Goal: Information Seeking & Learning: Learn about a topic

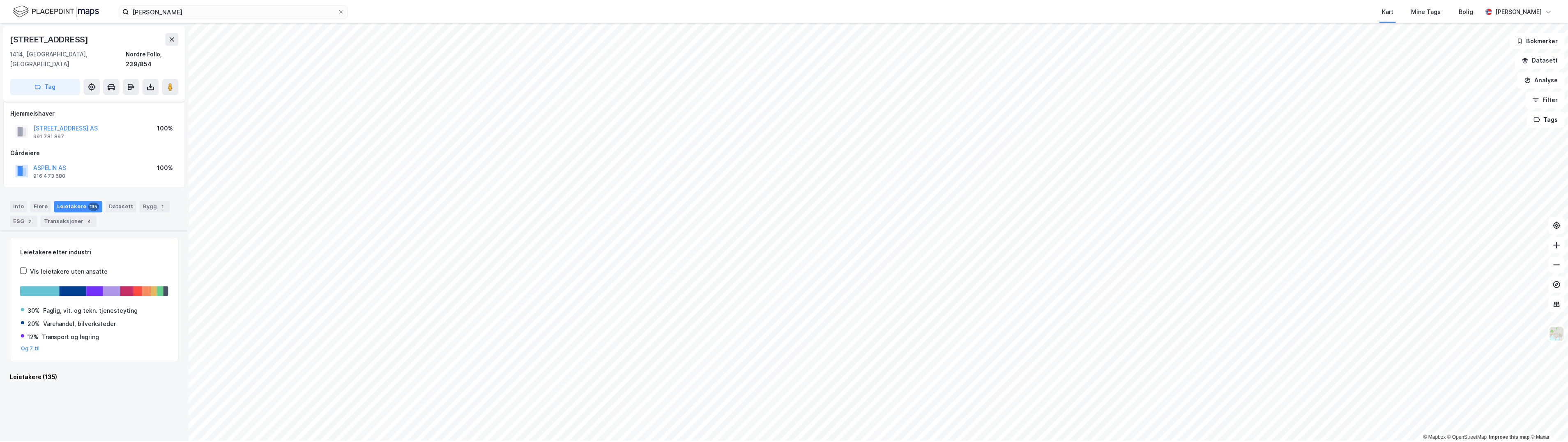
scroll to position [617, 0]
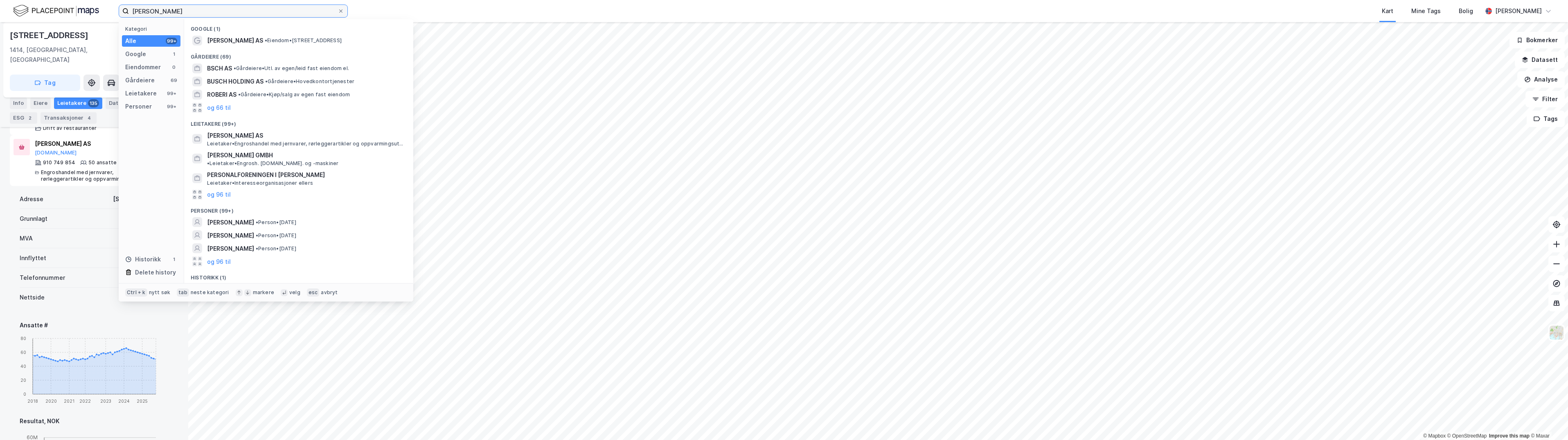
drag, startPoint x: 184, startPoint y: 11, endPoint x: 80, endPoint y: 11, distance: 104.0
click at [80, 11] on div "robert bosch Kategori Alle 99+ Google 1 Eiendommer 0 Gårdeiere 69 Leietakere 99…" at bounding box center [784, 11] width 1568 height 22
type input "[PERSON_NAME]"
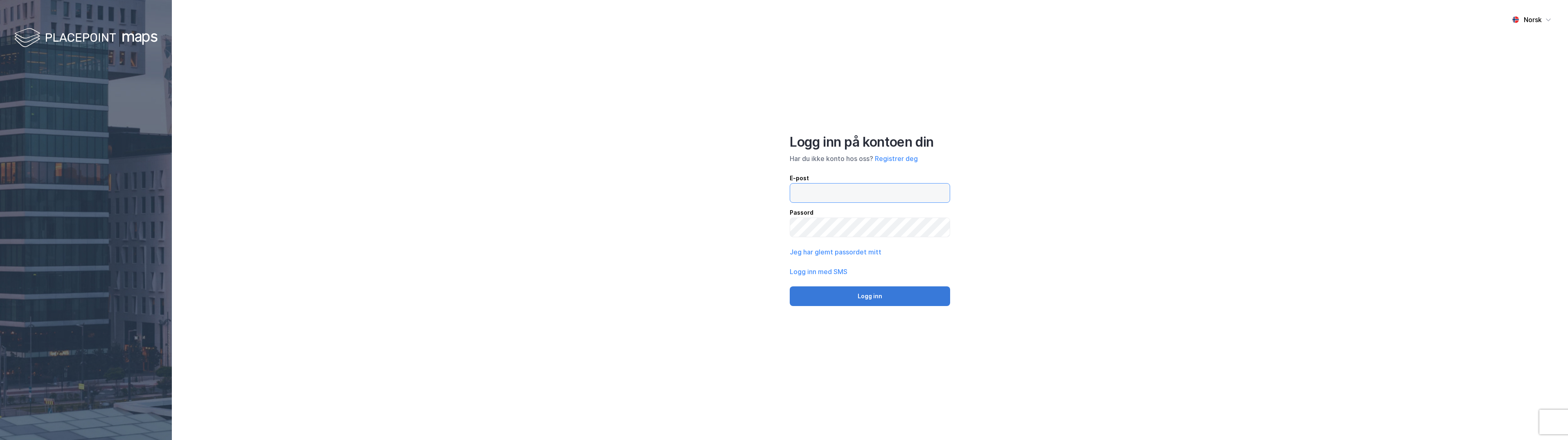
type input "[EMAIL_ADDRESS][DOMAIN_NAME]"
click at [884, 292] on button "Logg inn" at bounding box center [870, 296] width 161 height 20
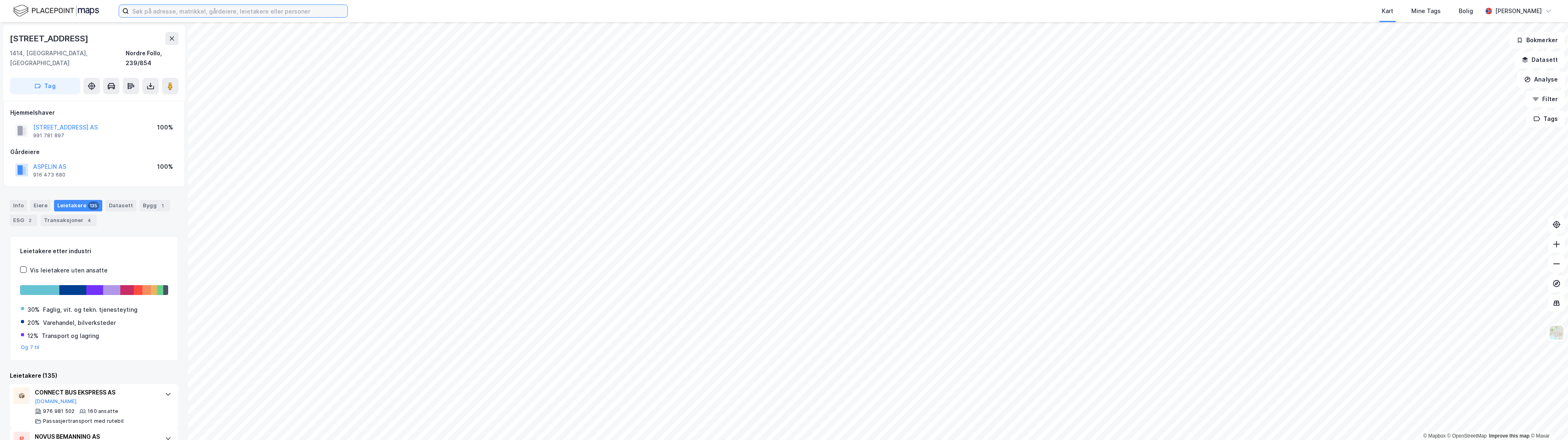
click at [225, 16] on input at bounding box center [238, 11] width 218 height 12
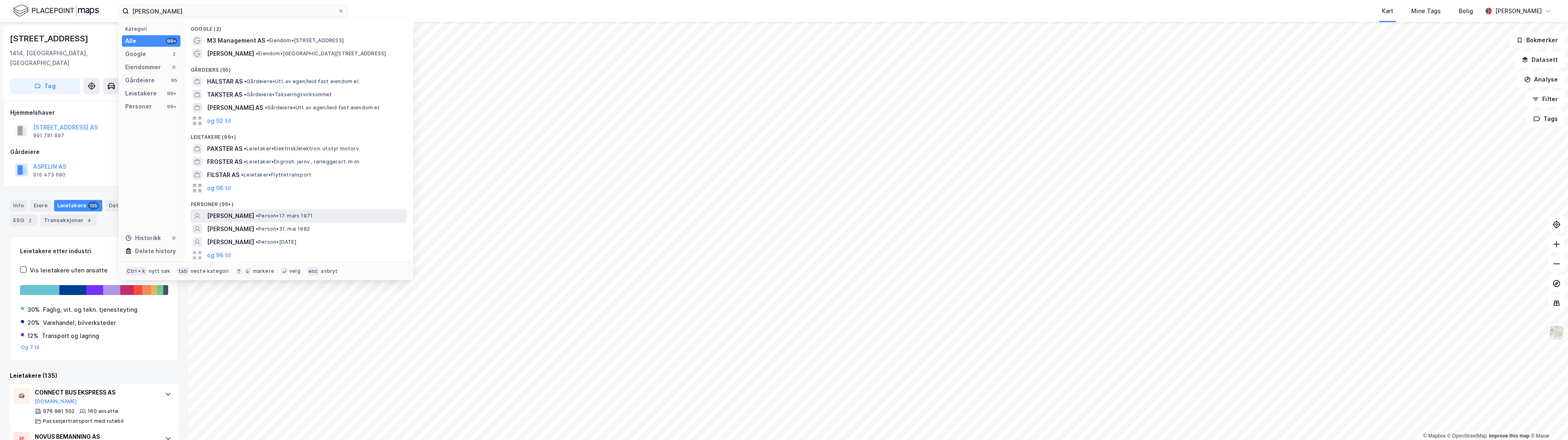
click at [272, 211] on div "[PERSON_NAME] • Person • 17. mars 1971" at bounding box center [306, 215] width 198 height 10
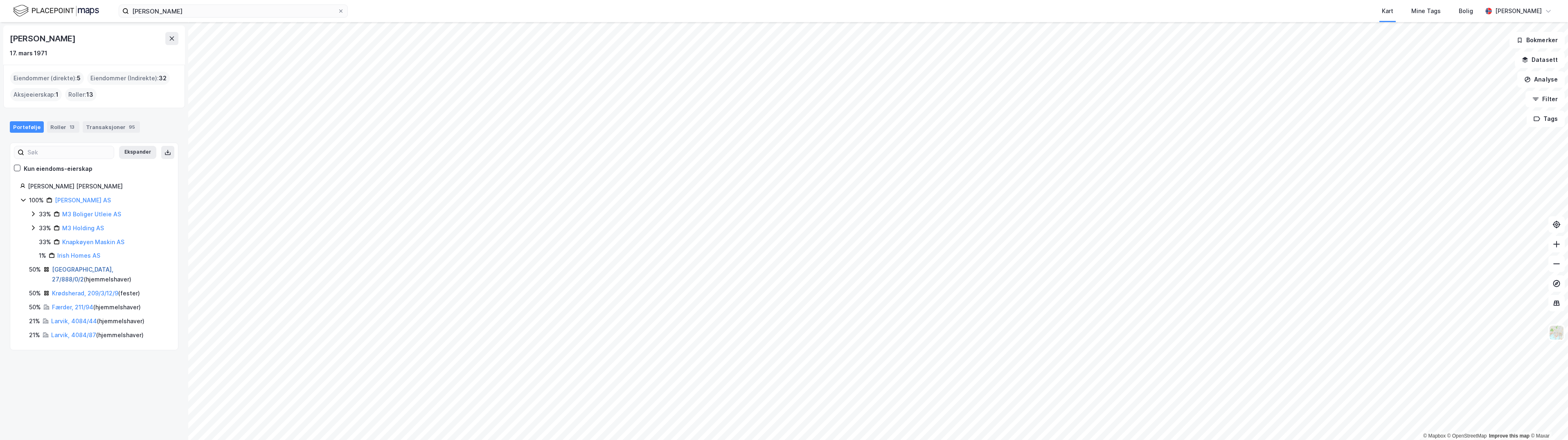
click at [69, 267] on link "[GEOGRAPHIC_DATA], 27/888/0/2" at bounding box center [83, 275] width 62 height 17
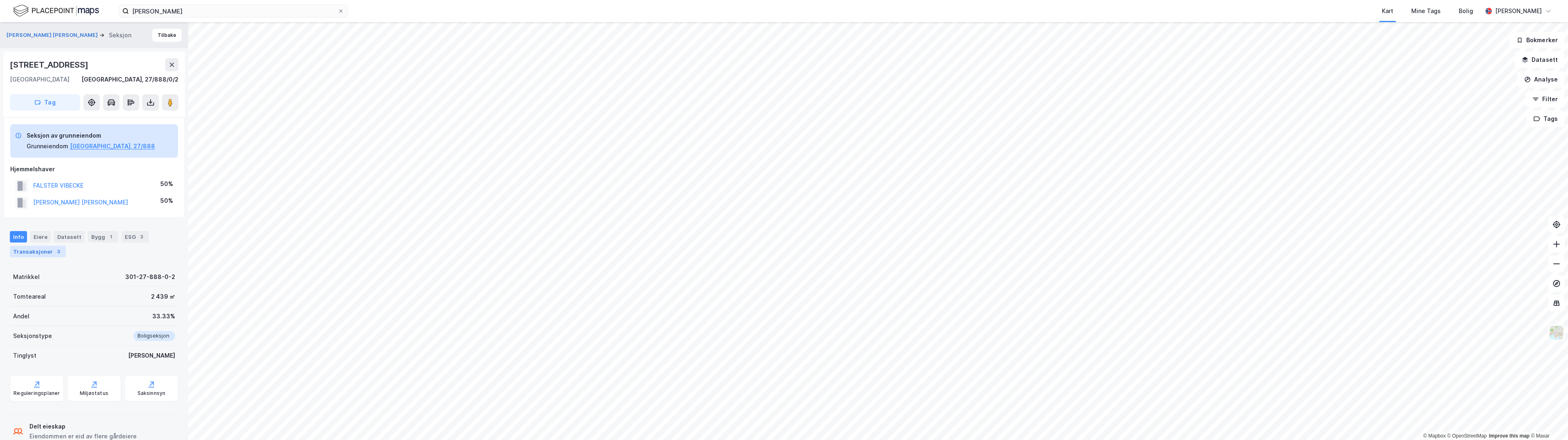
click at [27, 249] on div "Transaksjoner 3" at bounding box center [38, 251] width 56 height 12
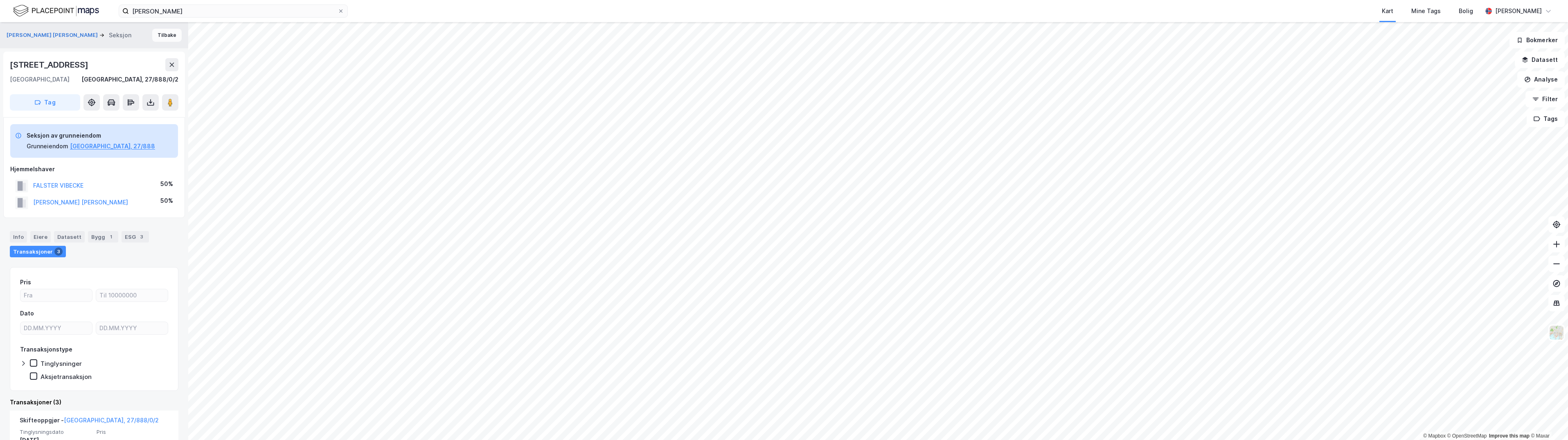
click at [166, 31] on button "Tilbake" at bounding box center [167, 35] width 30 height 13
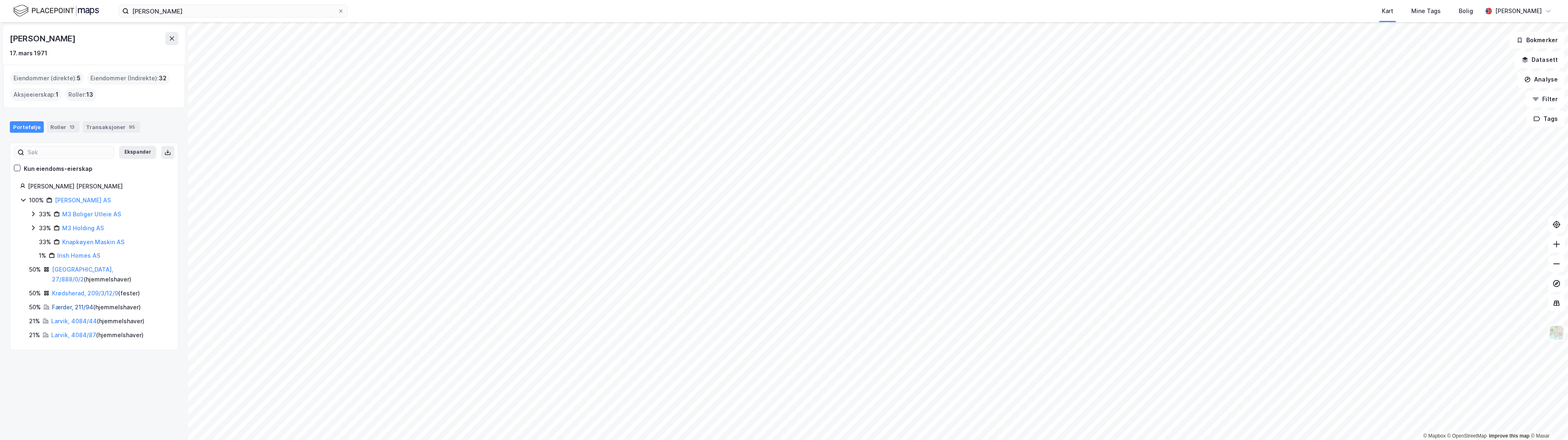
click at [68, 303] on link "Færder, 211/94" at bounding box center [73, 307] width 41 height 7
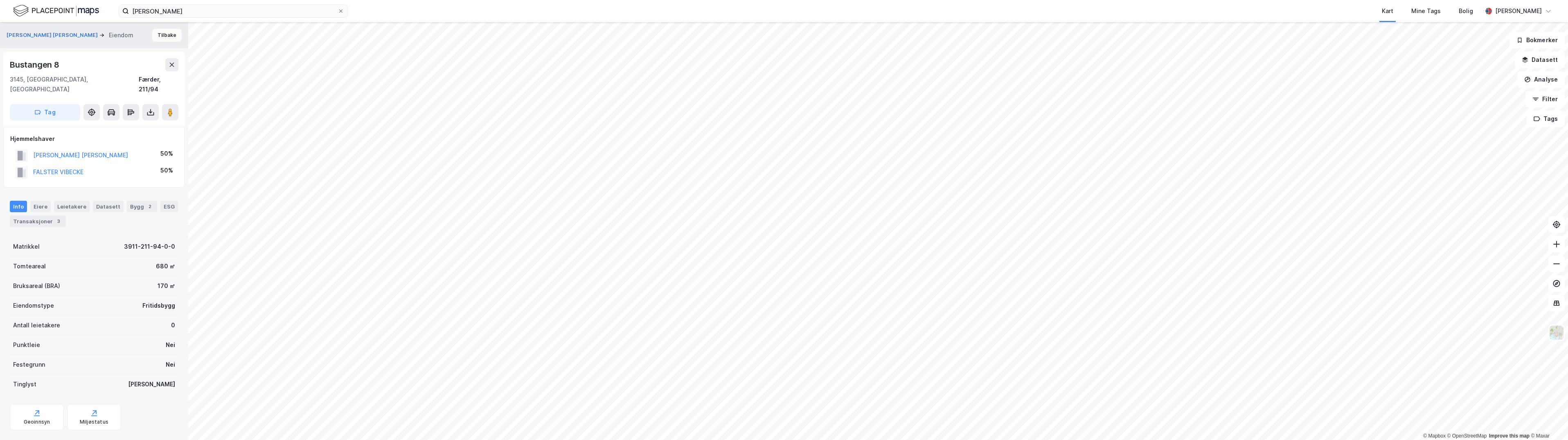
click at [161, 35] on button "Tilbake" at bounding box center [167, 35] width 30 height 13
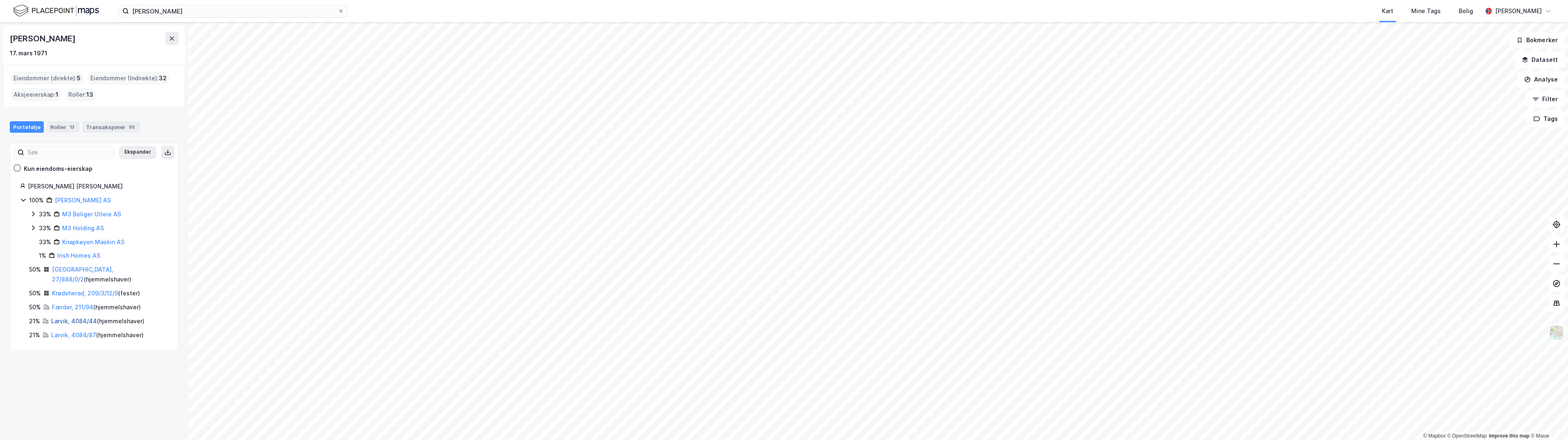
click at [62, 318] on link "Larvik, 4084/44" at bounding box center [74, 321] width 46 height 7
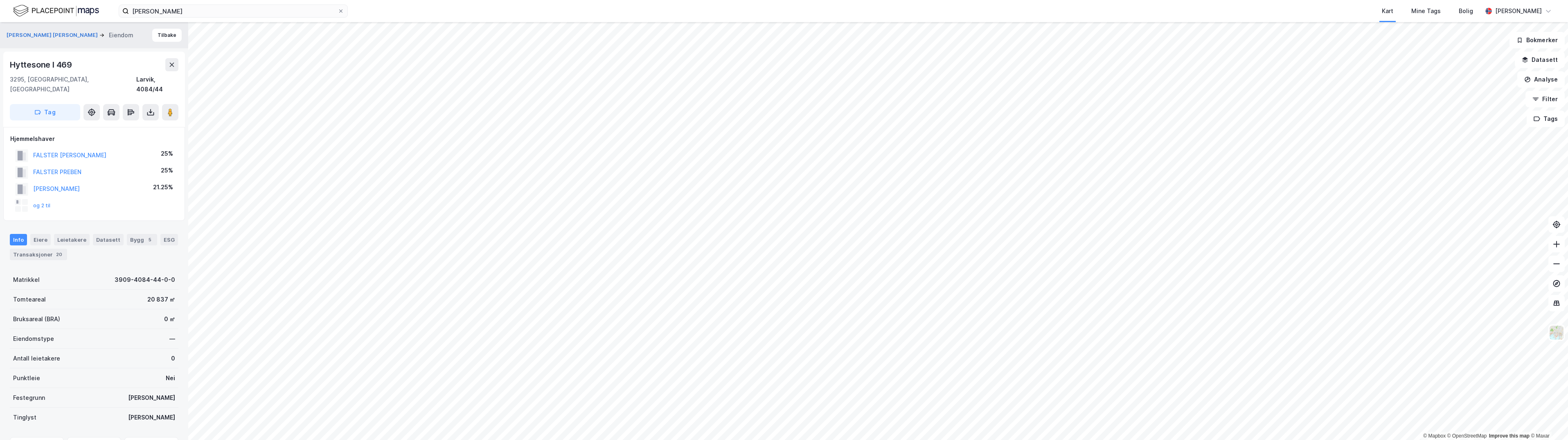
scroll to position [1, 0]
click at [161, 38] on button "Tilbake" at bounding box center [167, 34] width 30 height 13
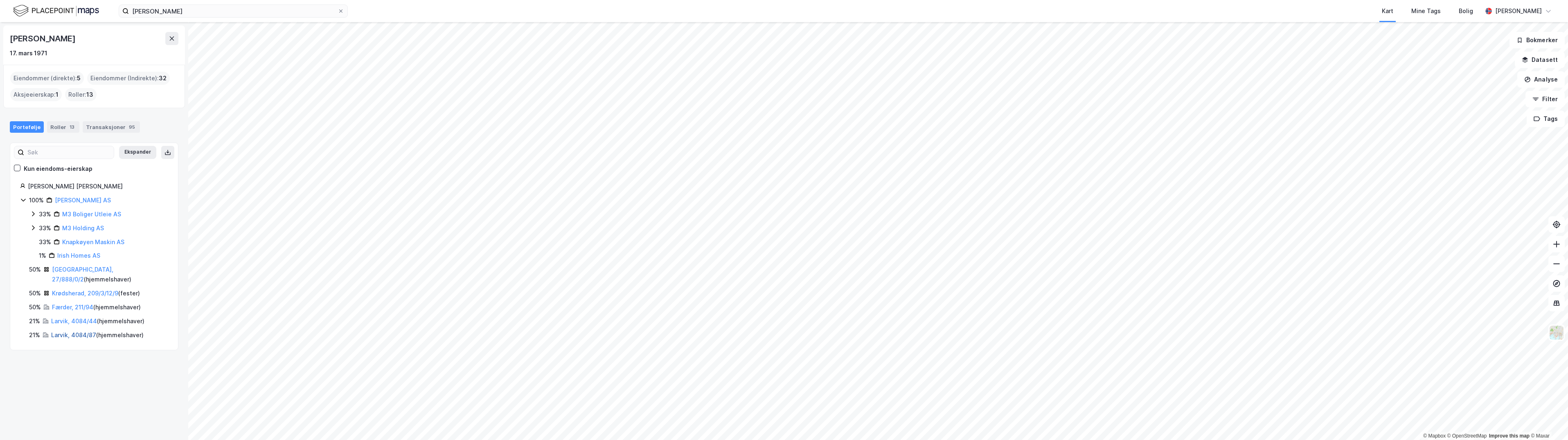
click at [58, 332] on link "Larvik, 4084/87" at bounding box center [74, 335] width 45 height 7
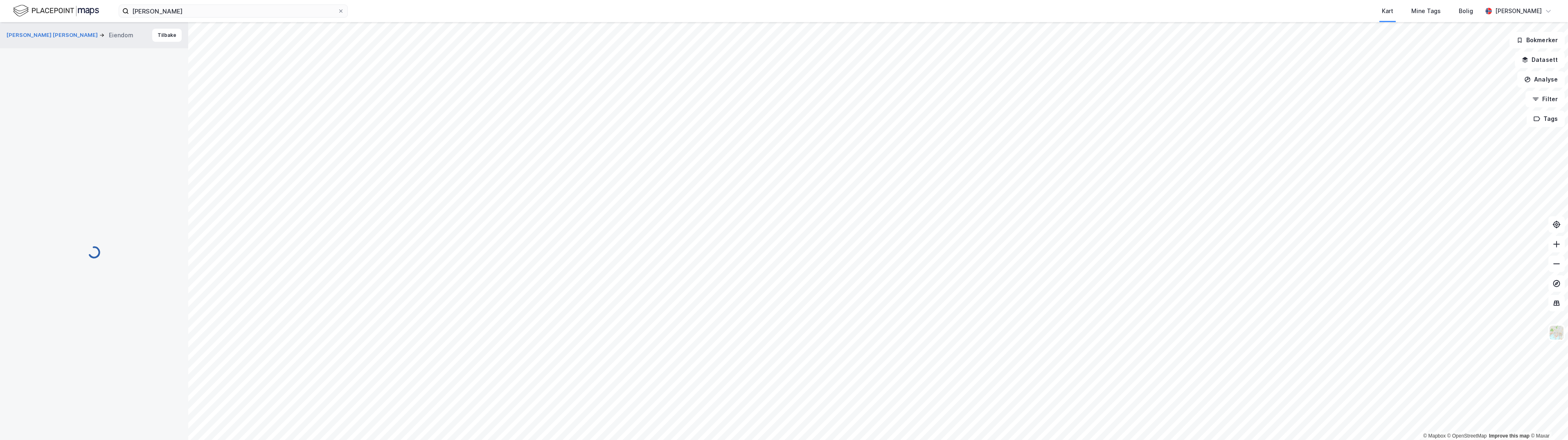
scroll to position [1, 0]
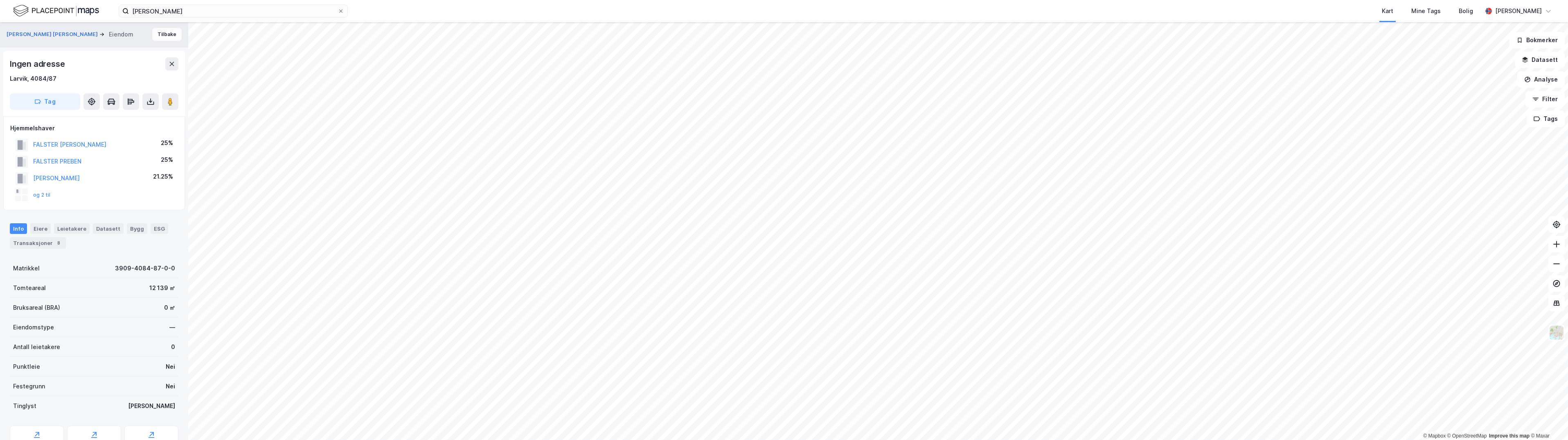
click at [162, 36] on button "Tilbake" at bounding box center [167, 34] width 30 height 13
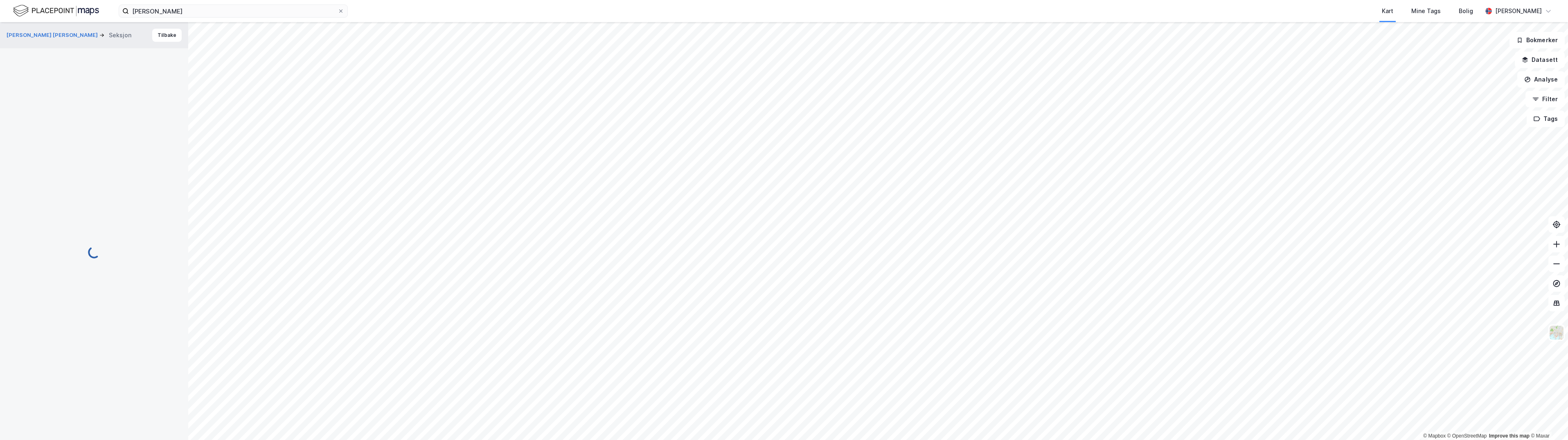
scroll to position [1, 0]
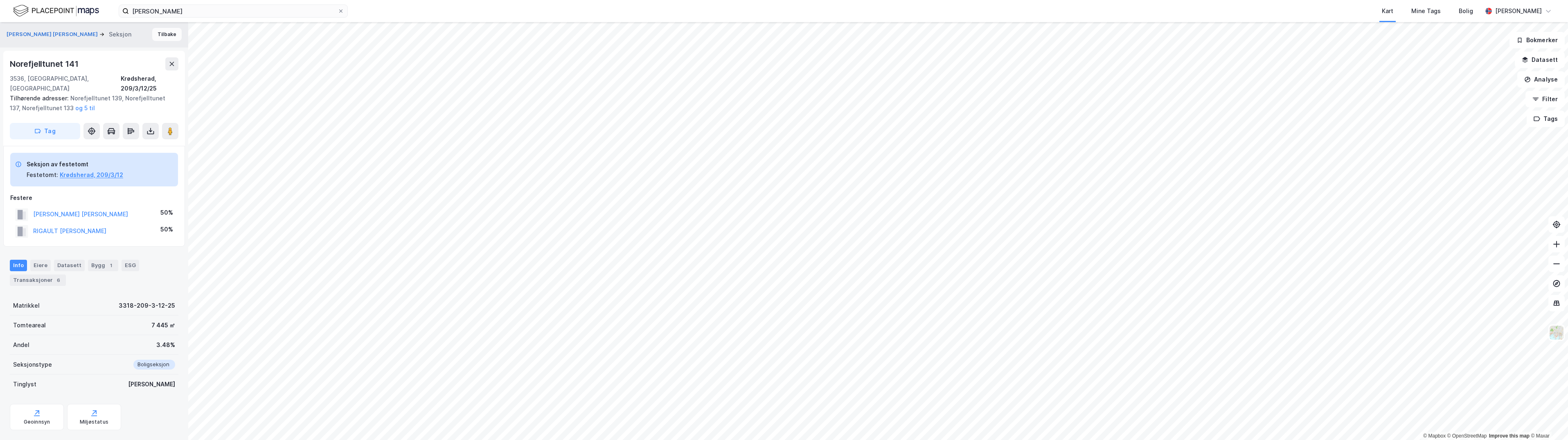
click at [165, 31] on button "Tilbake" at bounding box center [167, 34] width 30 height 13
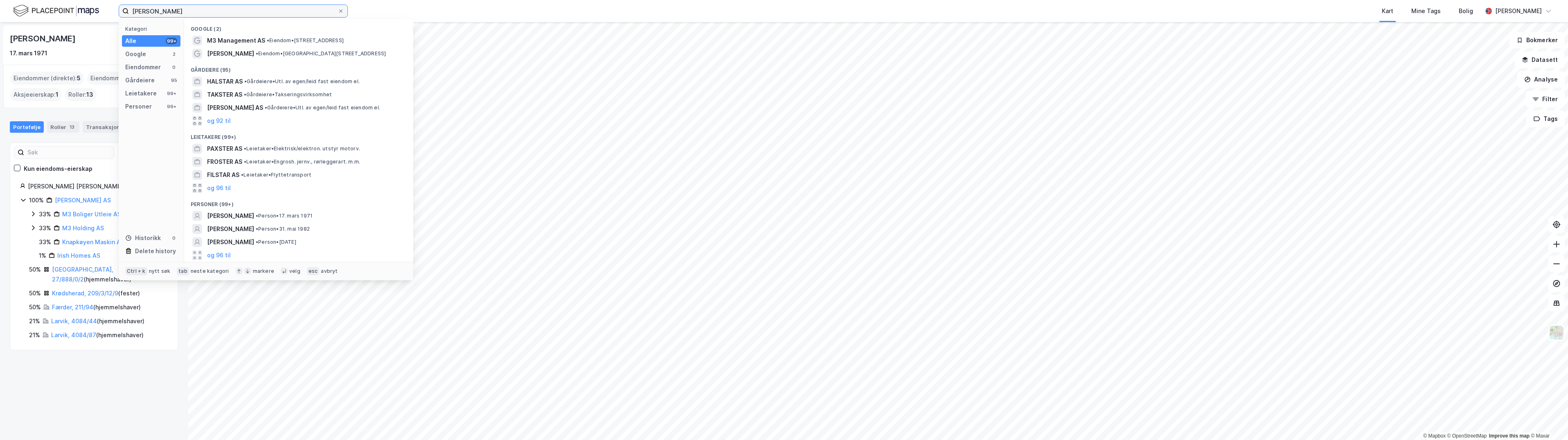
drag, startPoint x: 177, startPoint y: 14, endPoint x: 44, endPoint y: -6, distance: 134.5
click at [44, 0] on html "[PERSON_NAME] Kategori Alle 99+ Google 2 Eiendommer 0 Gårdeiere 95 Leietakere 9…" at bounding box center [784, 220] width 1568 height 440
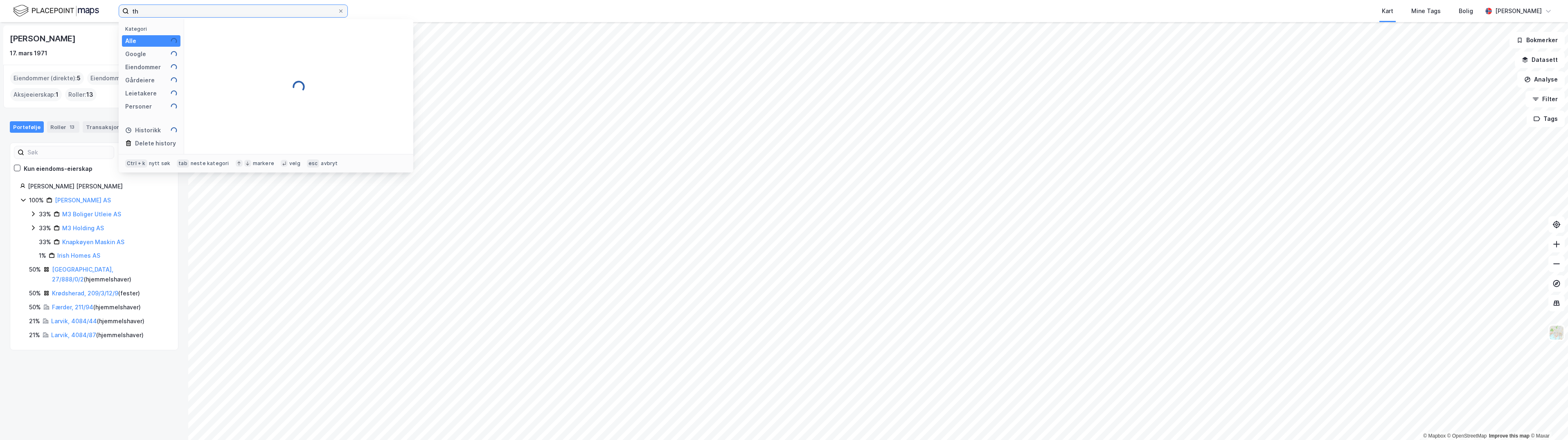
type input "t"
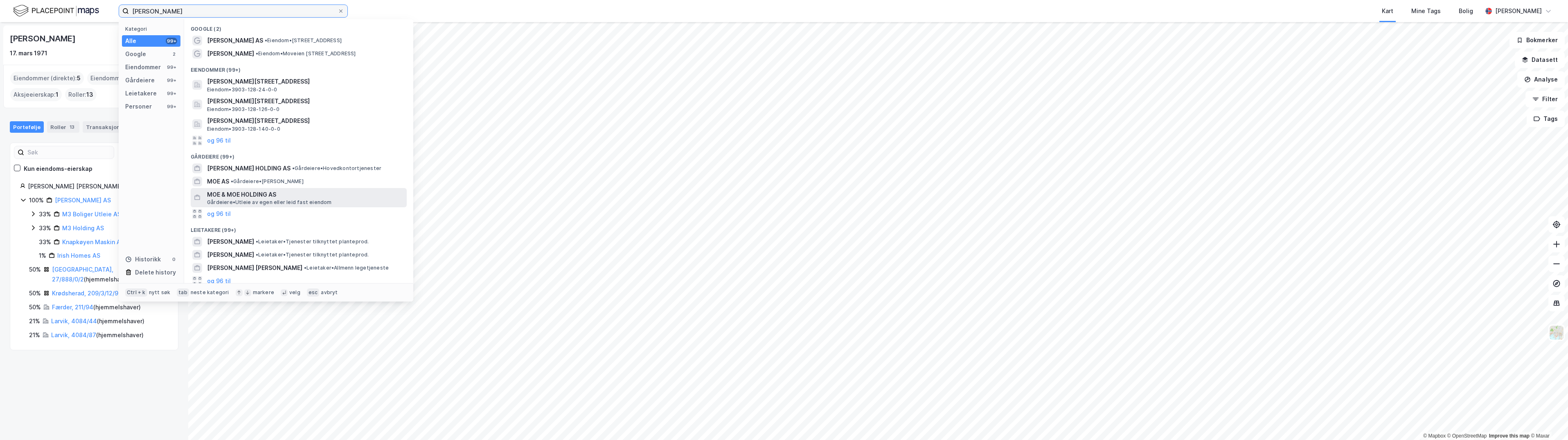
scroll to position [72, 0]
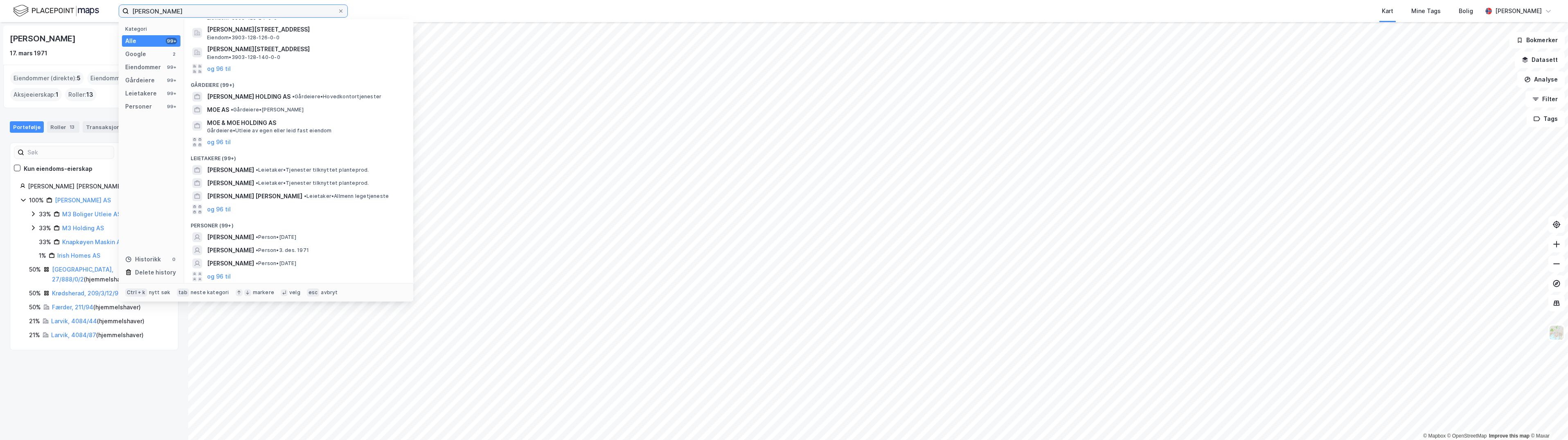
click at [156, 11] on input "[PERSON_NAME]" at bounding box center [233, 11] width 209 height 12
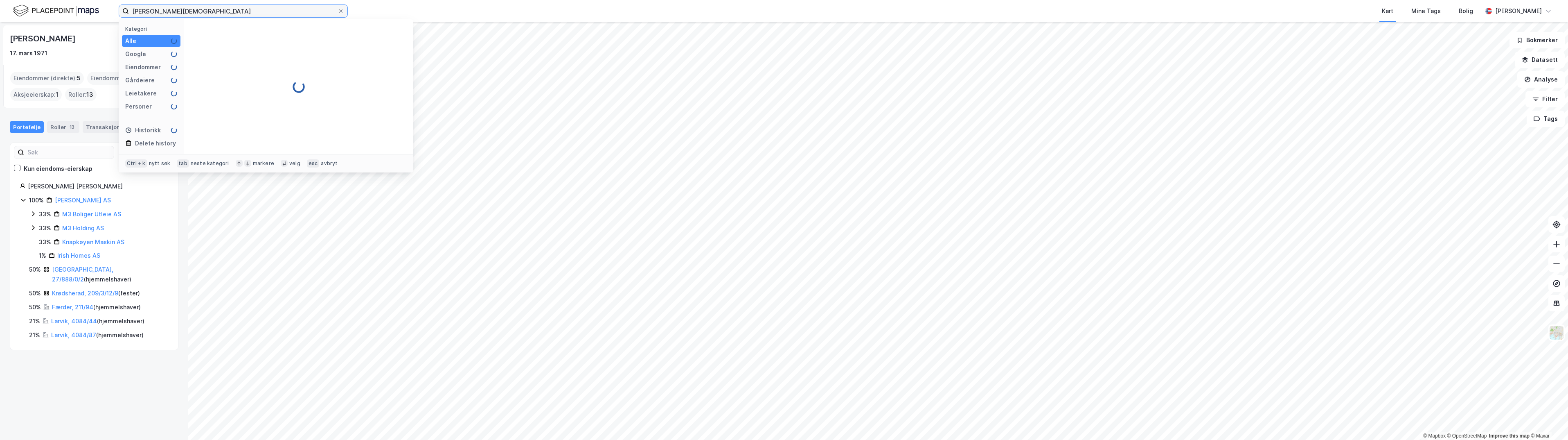
scroll to position [0, 0]
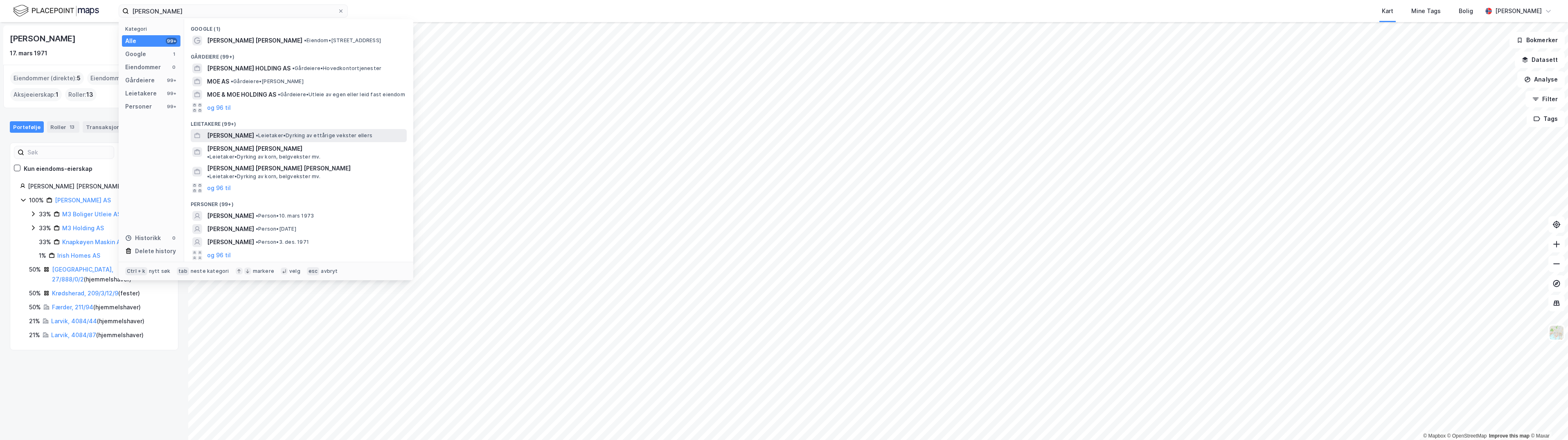
click at [254, 135] on span "[PERSON_NAME]" at bounding box center [231, 135] width 47 height 10
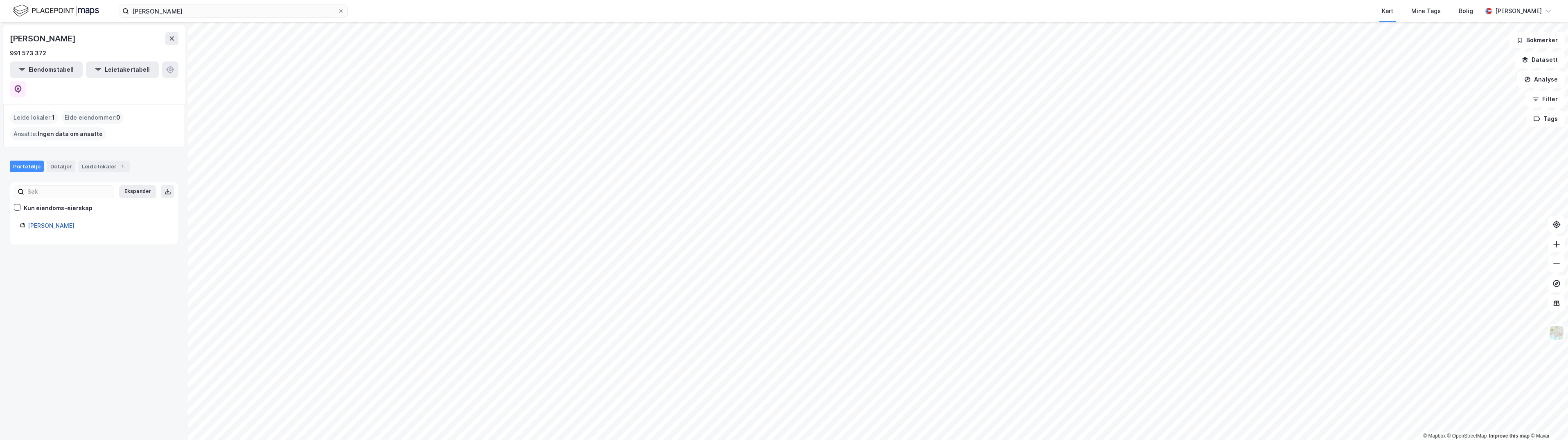
click at [38, 222] on link "[PERSON_NAME]" at bounding box center [51, 225] width 47 height 7
click at [172, 34] on button at bounding box center [172, 38] width 13 height 13
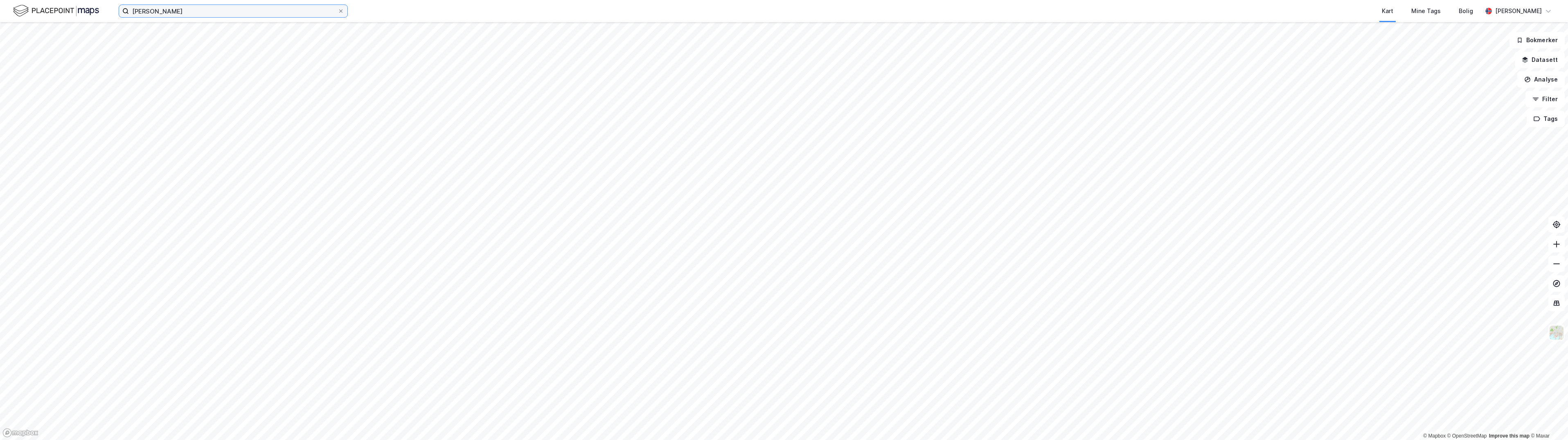
click at [153, 11] on input "[PERSON_NAME]" at bounding box center [233, 11] width 209 height 12
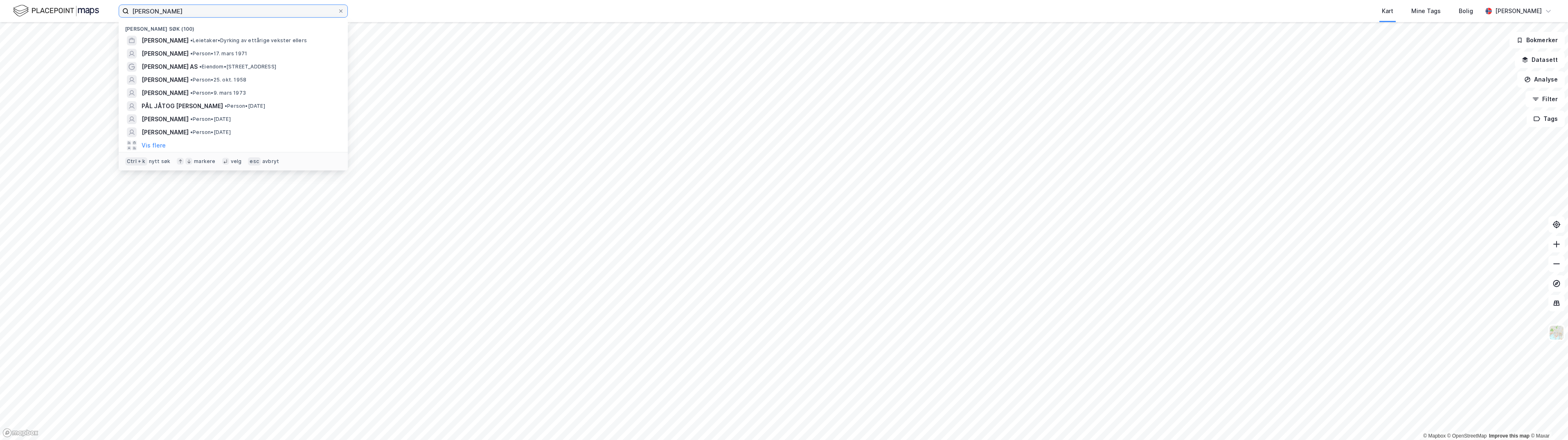
click at [216, 10] on input "[PERSON_NAME]" at bounding box center [233, 11] width 209 height 12
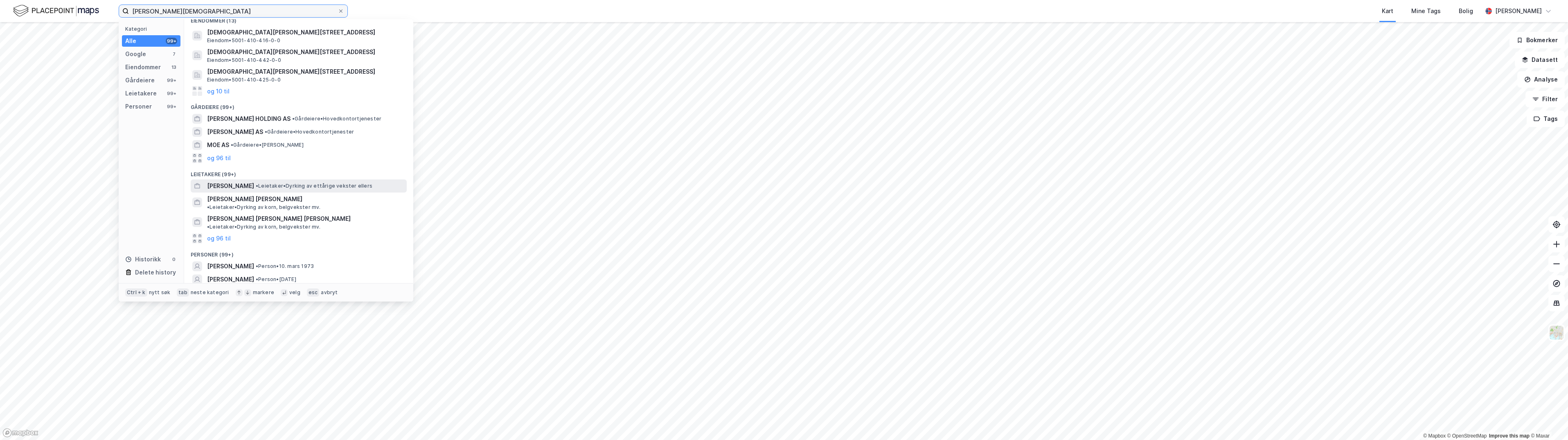
scroll to position [98, 0]
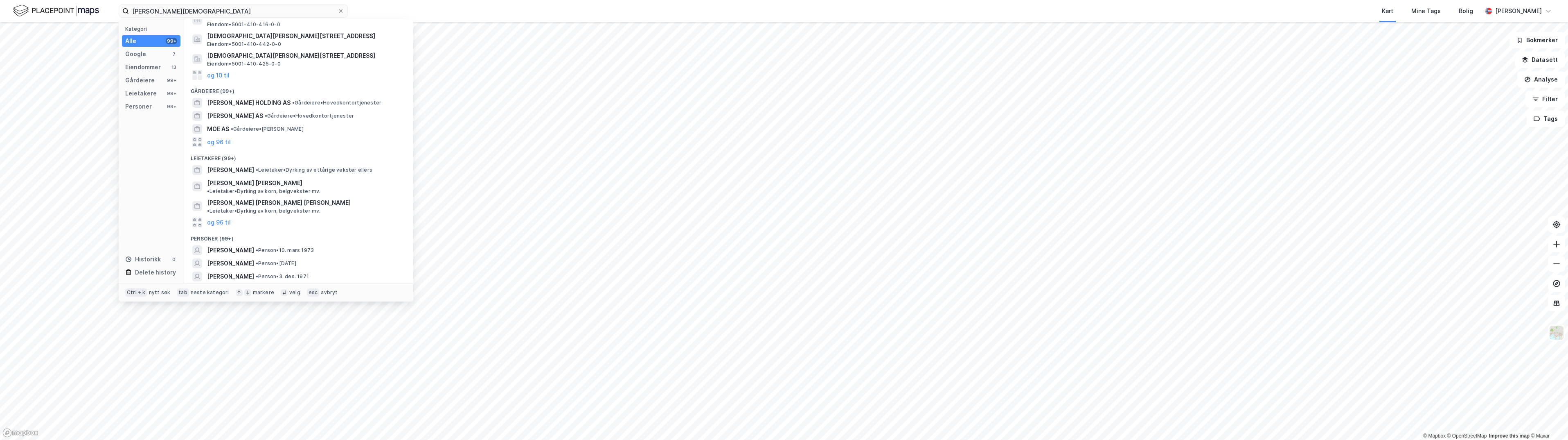
click at [225, 285] on button "og 96 til" at bounding box center [219, 289] width 23 height 10
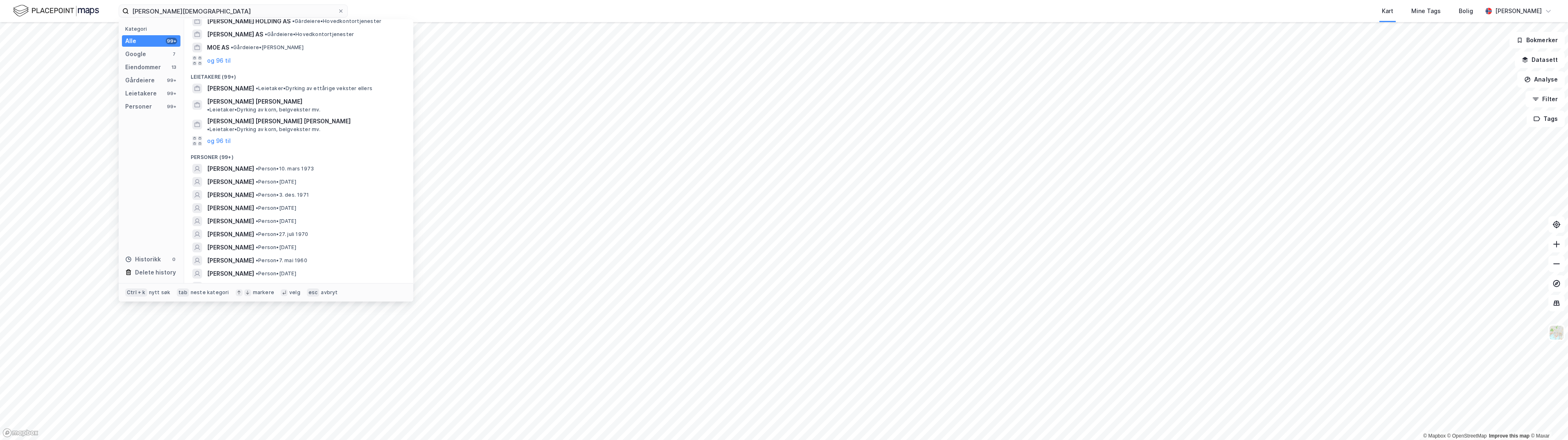
scroll to position [261, 0]
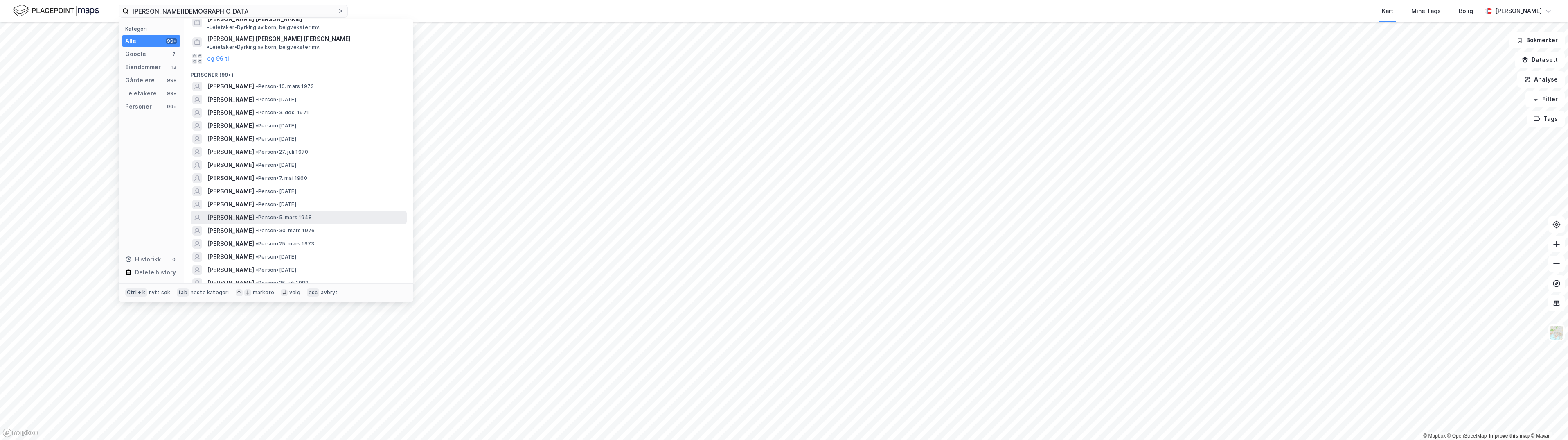
click at [228, 212] on span "[PERSON_NAME]" at bounding box center [231, 217] width 47 height 10
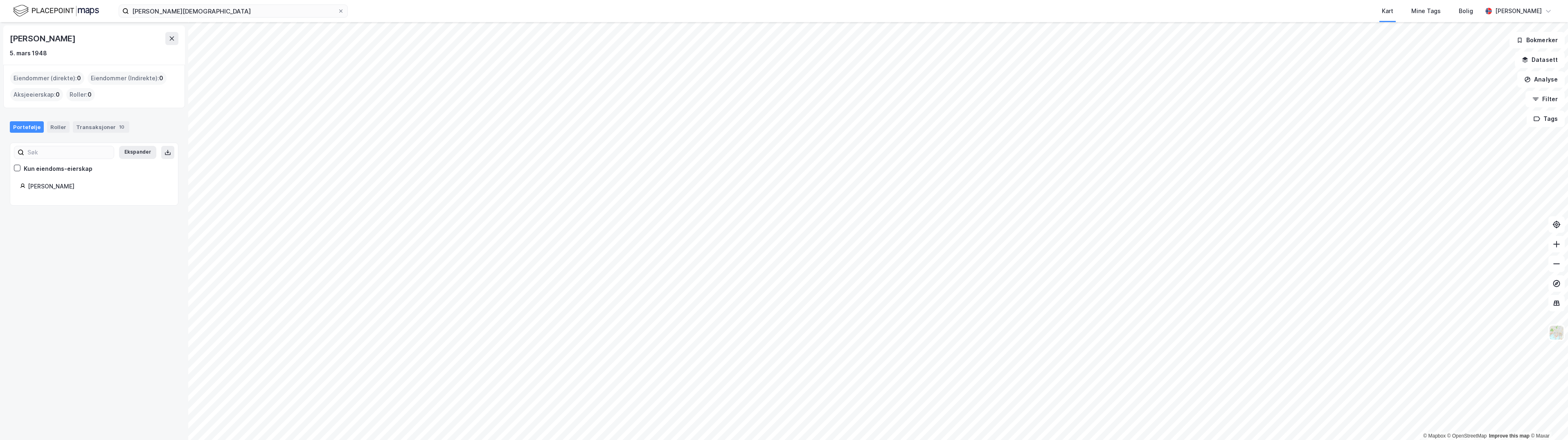
click at [179, 41] on div "[PERSON_NAME] 5. mars 1948" at bounding box center [94, 45] width 182 height 39
click at [167, 35] on button at bounding box center [172, 38] width 13 height 13
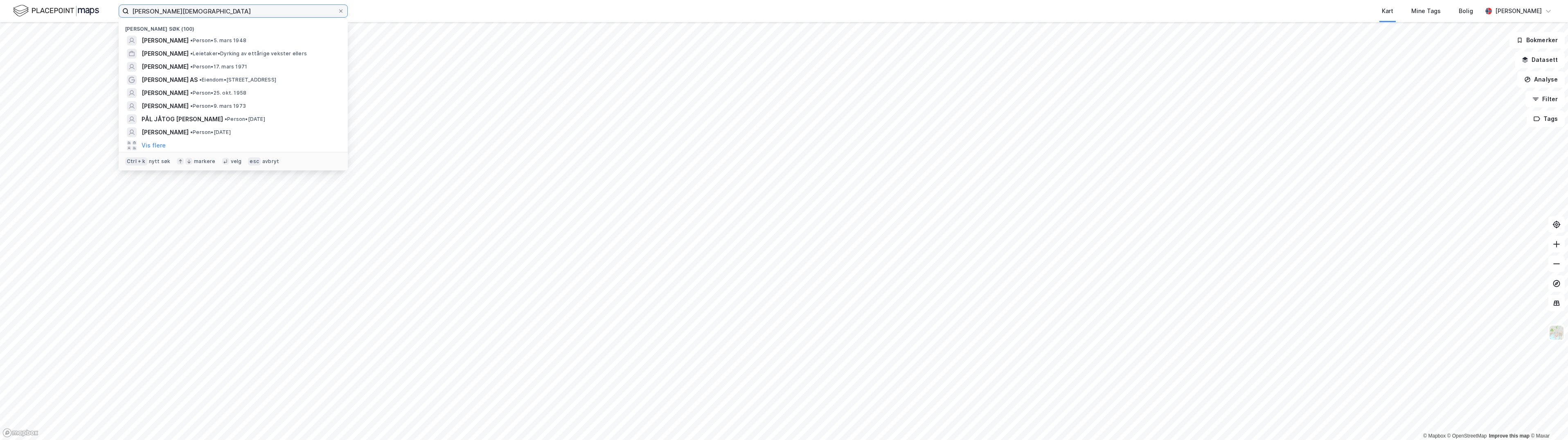
drag, startPoint x: 211, startPoint y: 9, endPoint x: 61, endPoint y: 9, distance: 150.0
click at [61, 9] on div "[PERSON_NAME] søk (100) [PERSON_NAME] • 5. mars 1948 [PERSON_NAME] av ettårige …" at bounding box center [784, 11] width 1568 height 22
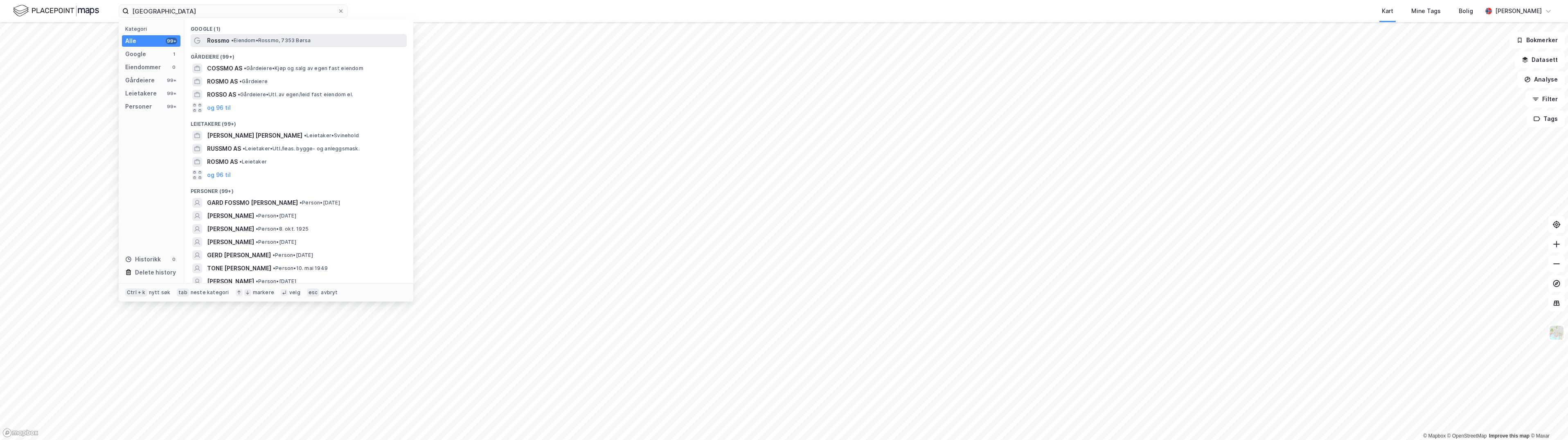
click at [207, 37] on span "Rossmo" at bounding box center [218, 41] width 23 height 10
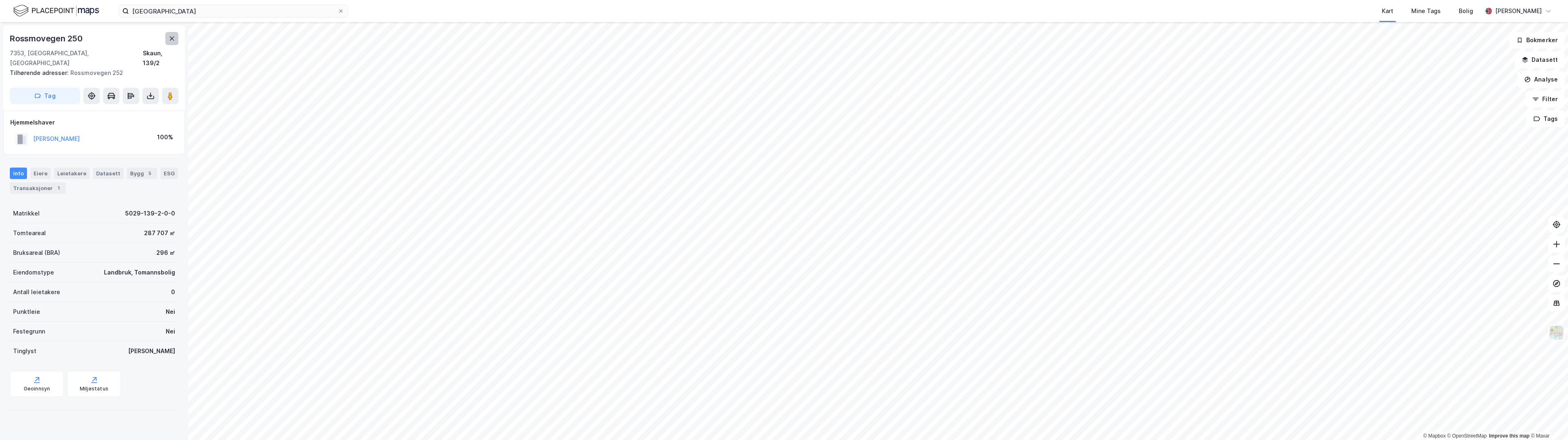
click at [169, 34] on button at bounding box center [172, 38] width 13 height 13
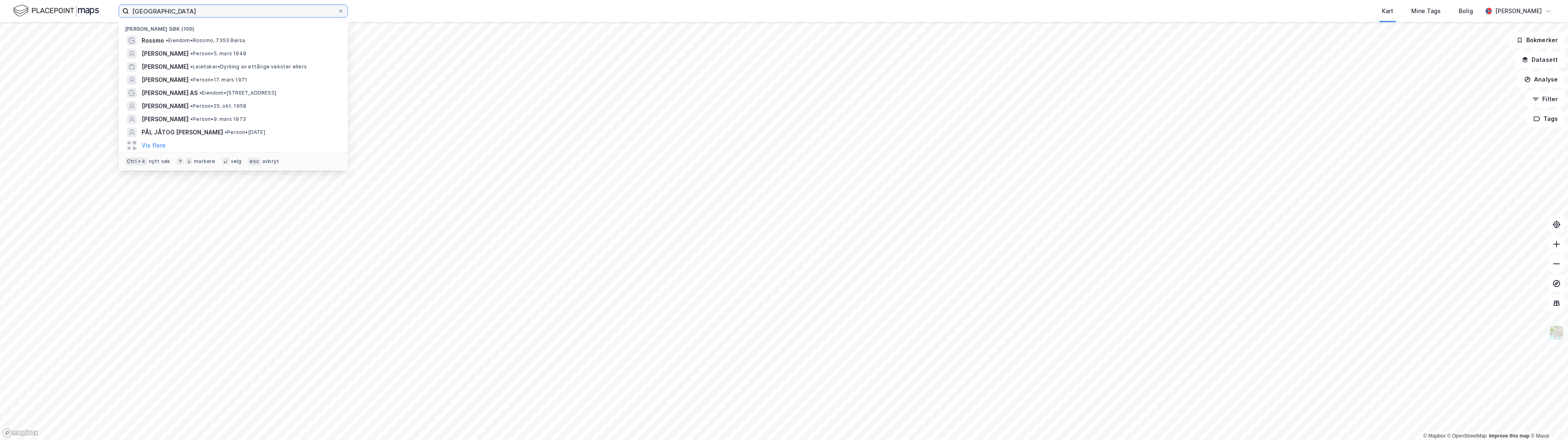
drag, startPoint x: 185, startPoint y: 12, endPoint x: 89, endPoint y: 12, distance: 96.0
click at [89, 12] on div "[GEOGRAPHIC_DATA] Nylige søk (100) [PERSON_NAME], 7353 [PERSON_NAME] • Person •…" at bounding box center [784, 11] width 1568 height 22
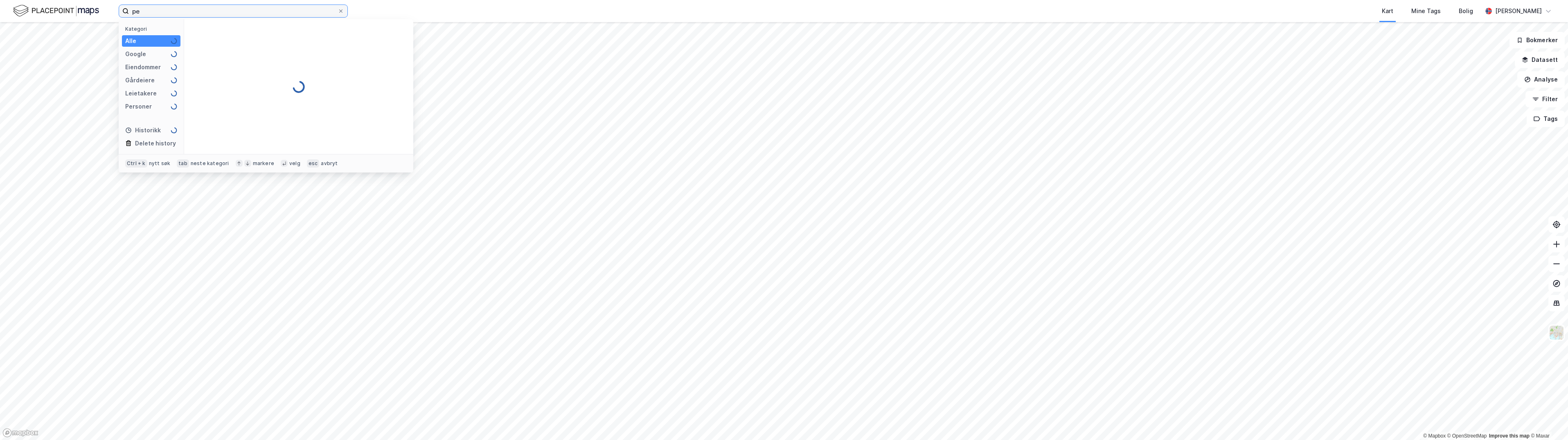
type input "p"
type input "y"
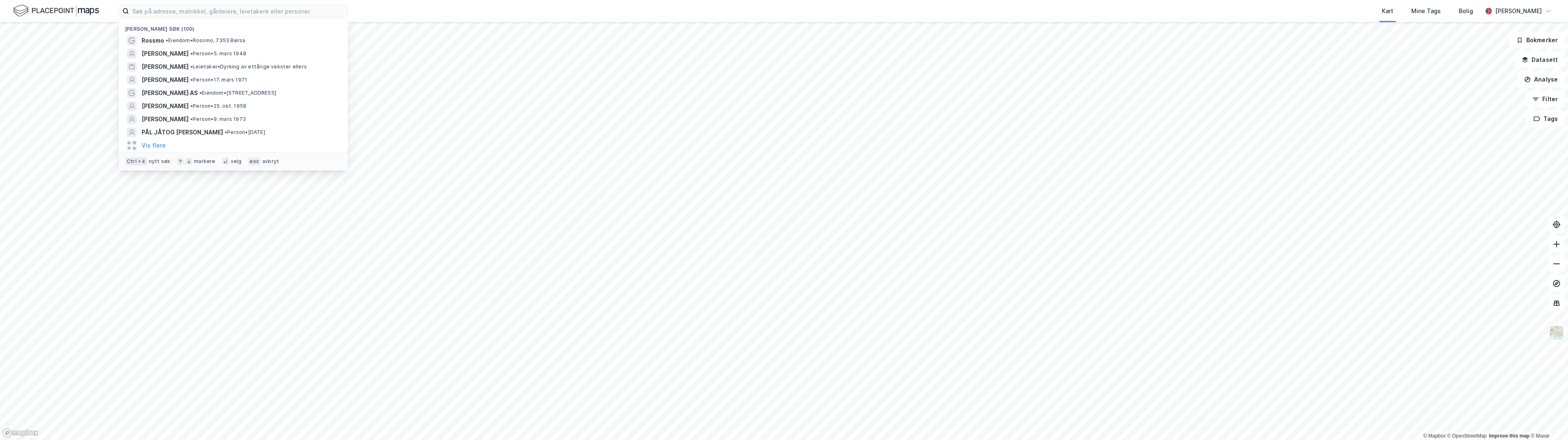
click at [144, 26] on div "[PERSON_NAME] søk (100)" at bounding box center [233, 27] width 229 height 15
click at [377, 9] on div "Nylige søk (100) [PERSON_NAME], 7353 [PERSON_NAME] • Person • 5. mars 1948 [PER…" at bounding box center [784, 11] width 1568 height 22
drag, startPoint x: 336, startPoint y: 9, endPoint x: 73, endPoint y: 12, distance: 263.0
click at [73, 12] on img at bounding box center [56, 11] width 86 height 14
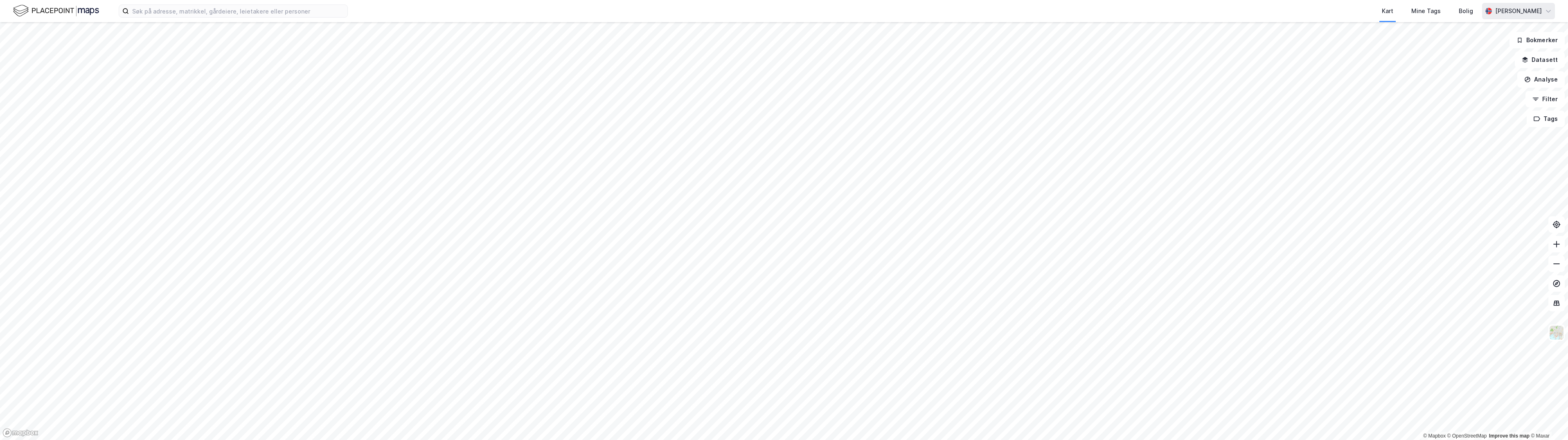
click at [1549, 8] on icon at bounding box center [1549, 11] width 6 height 6
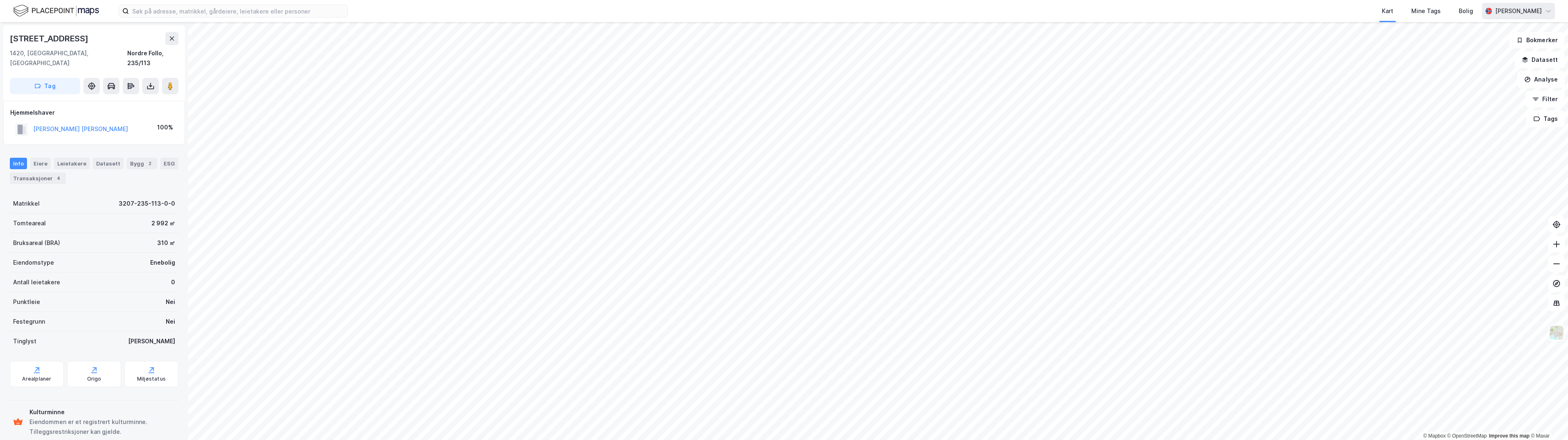
scroll to position [1, 0]
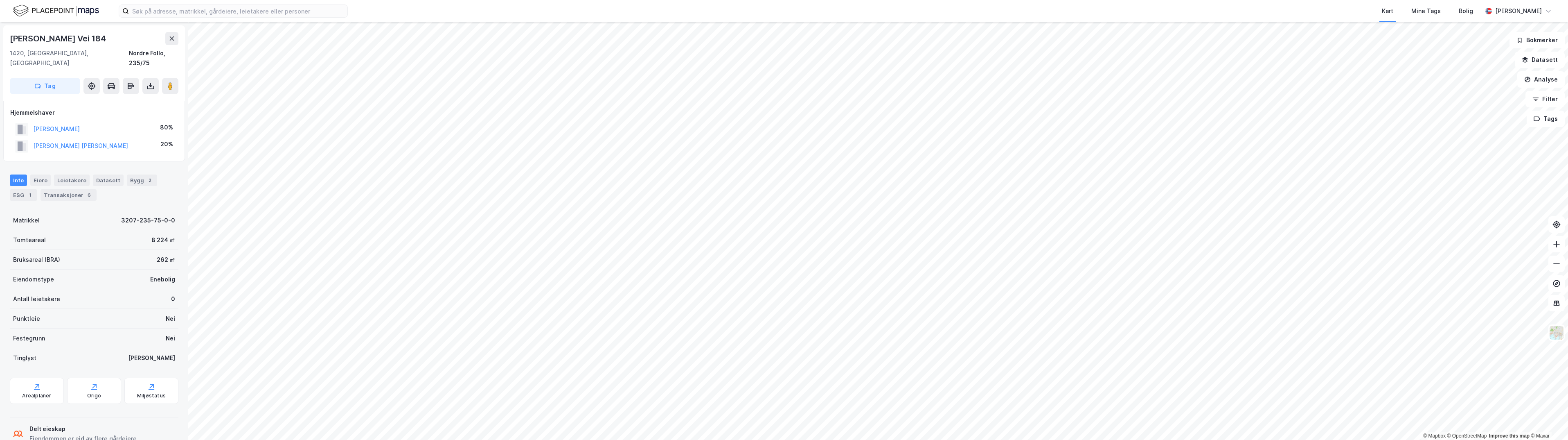
scroll to position [1, 0]
